Goal: Information Seeking & Learning: Learn about a topic

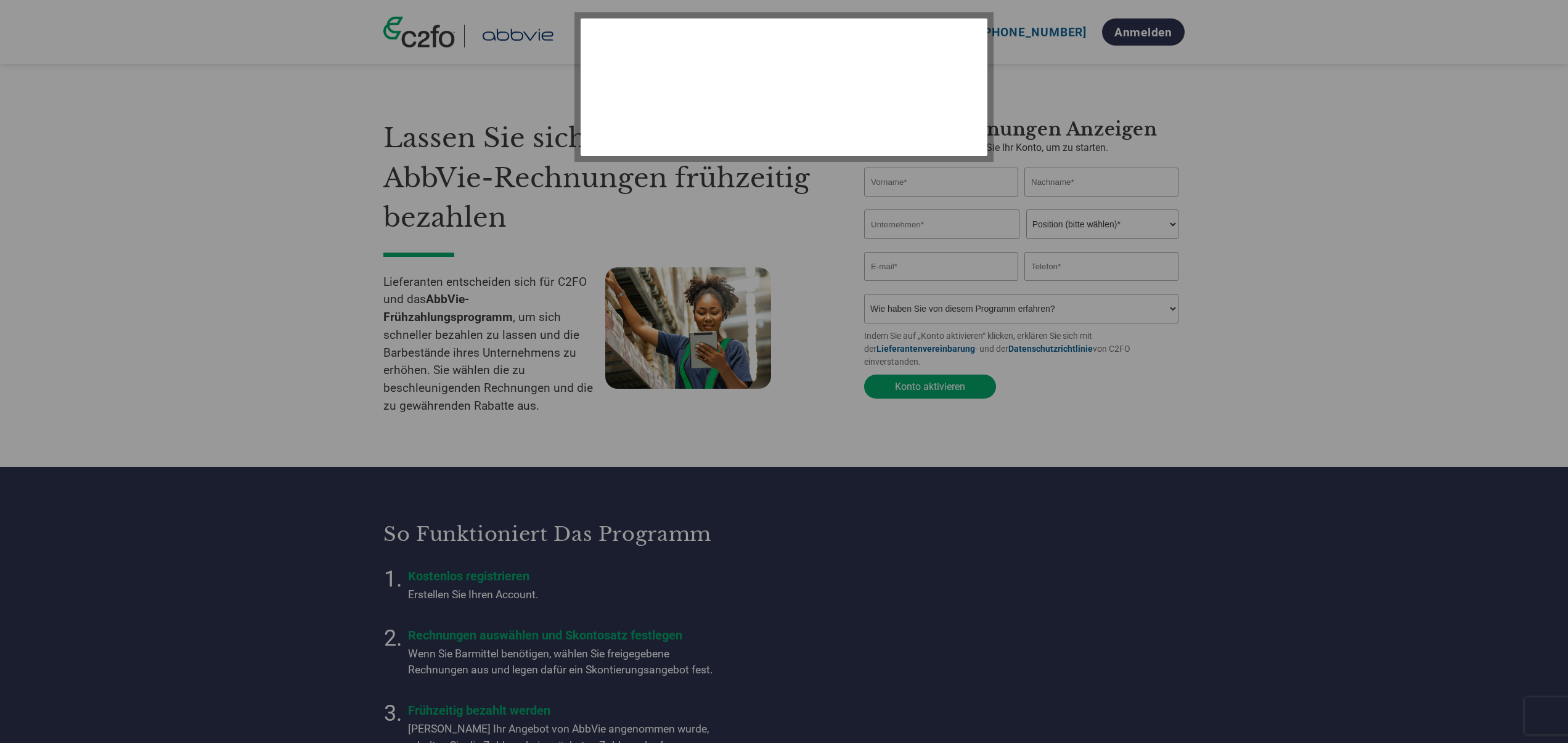
select select "de"
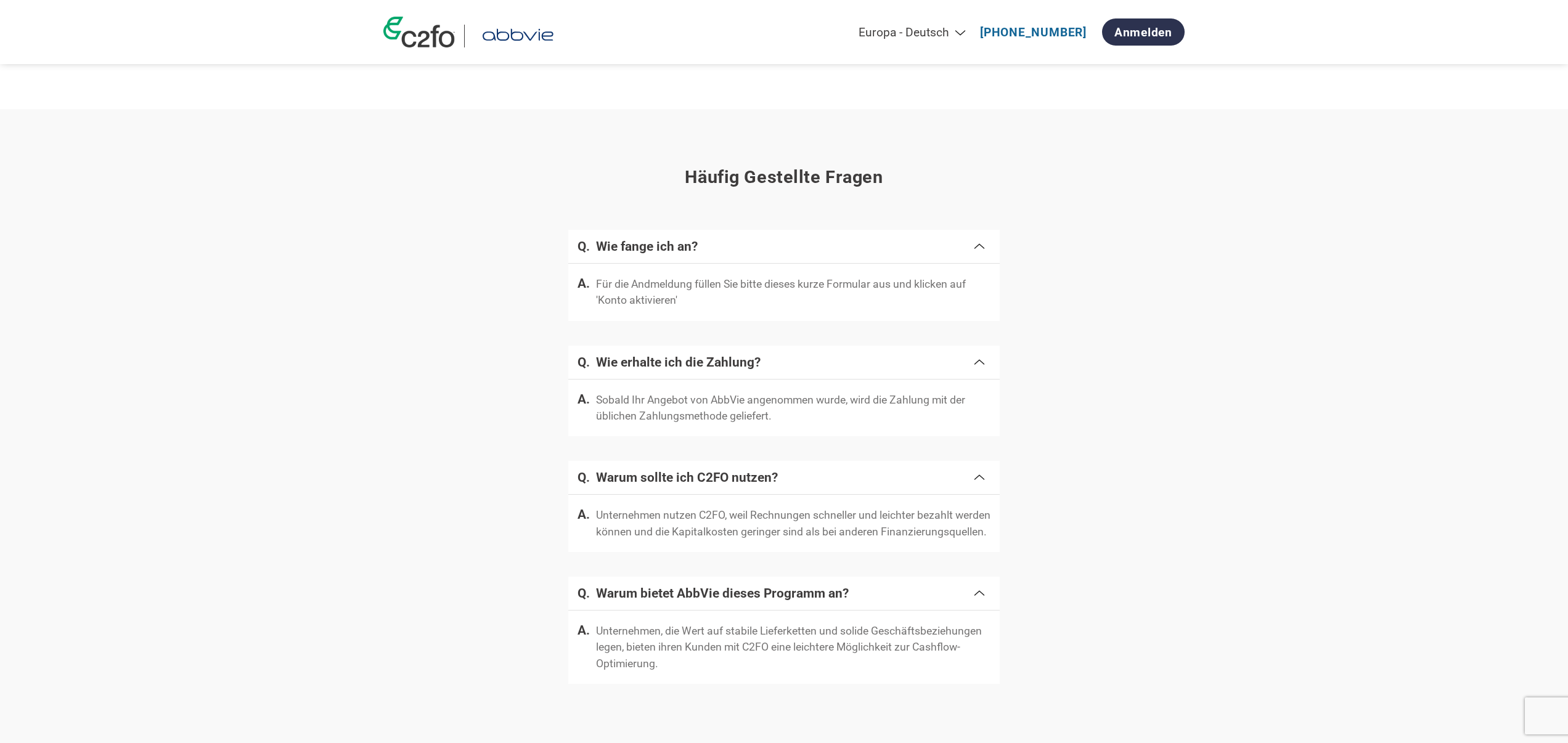
scroll to position [1887, 0]
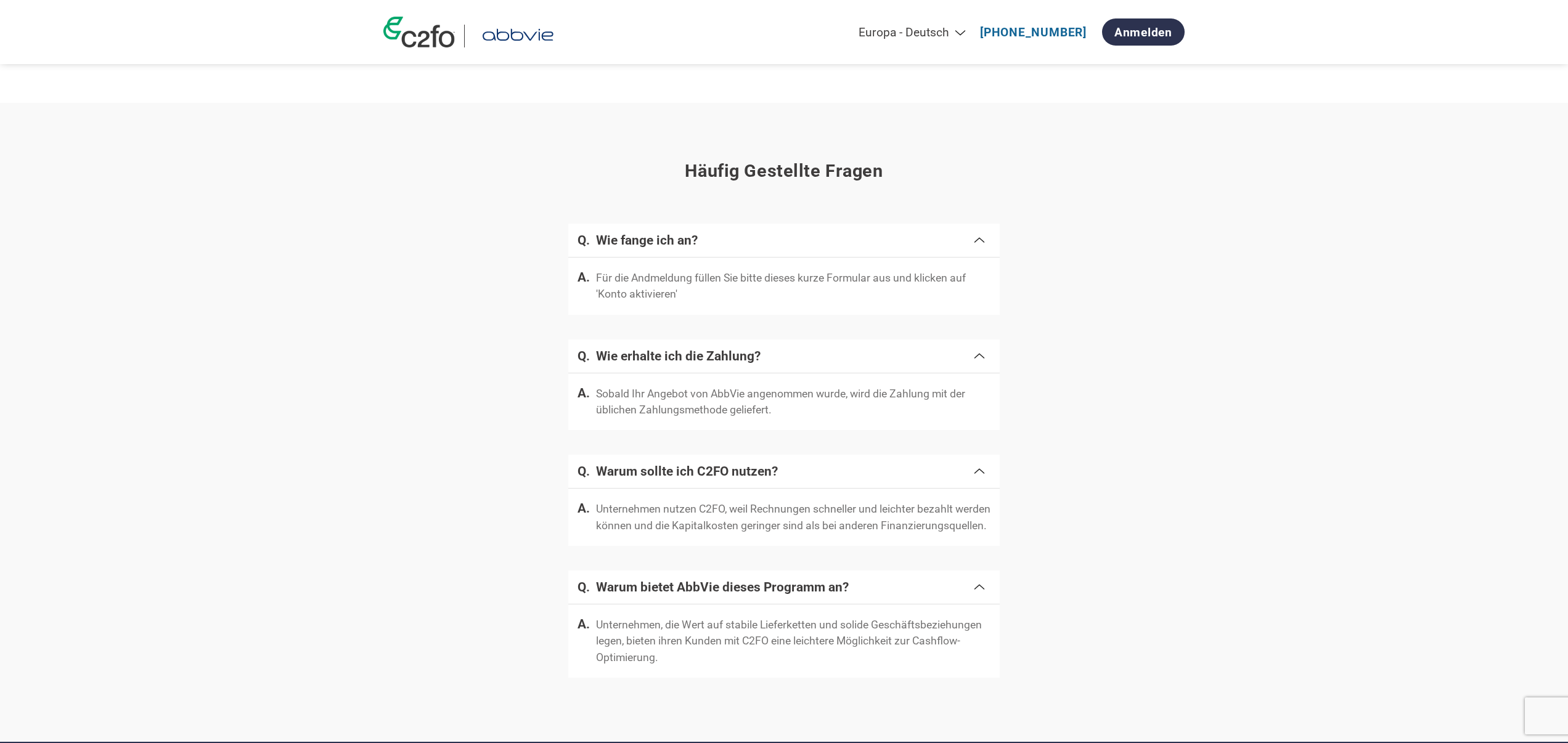
click at [432, 40] on img at bounding box center [419, 31] width 71 height 31
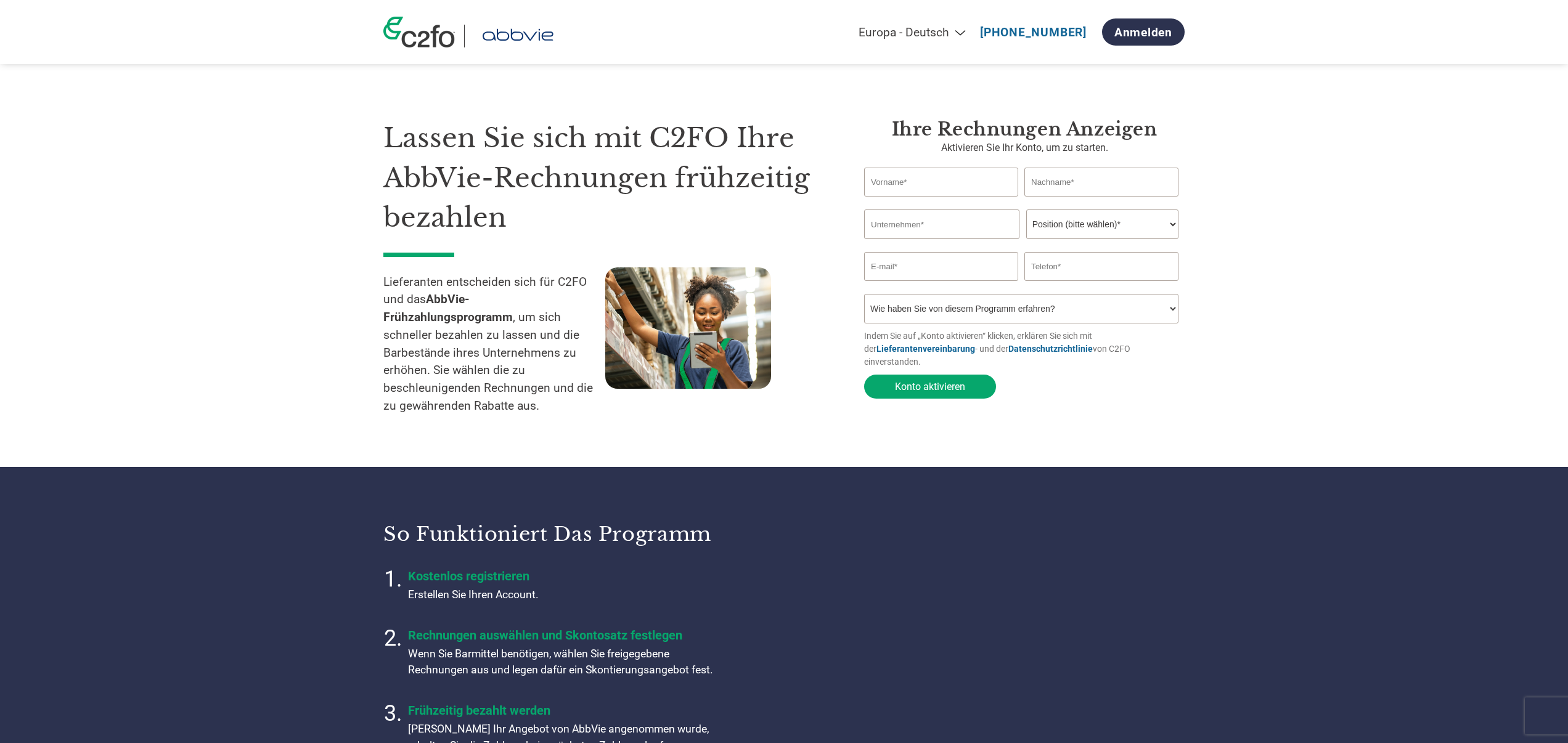
select select "de"
drag, startPoint x: 556, startPoint y: 282, endPoint x: 590, endPoint y: 282, distance: 34.0
click at [590, 282] on p "Lieferanten entscheiden sich für C2FO und das AbbVie-Frühzahlungsprogramm , um …" at bounding box center [494, 344] width 222 height 142
copy p "C2FO"
